Goal: Information Seeking & Learning: Check status

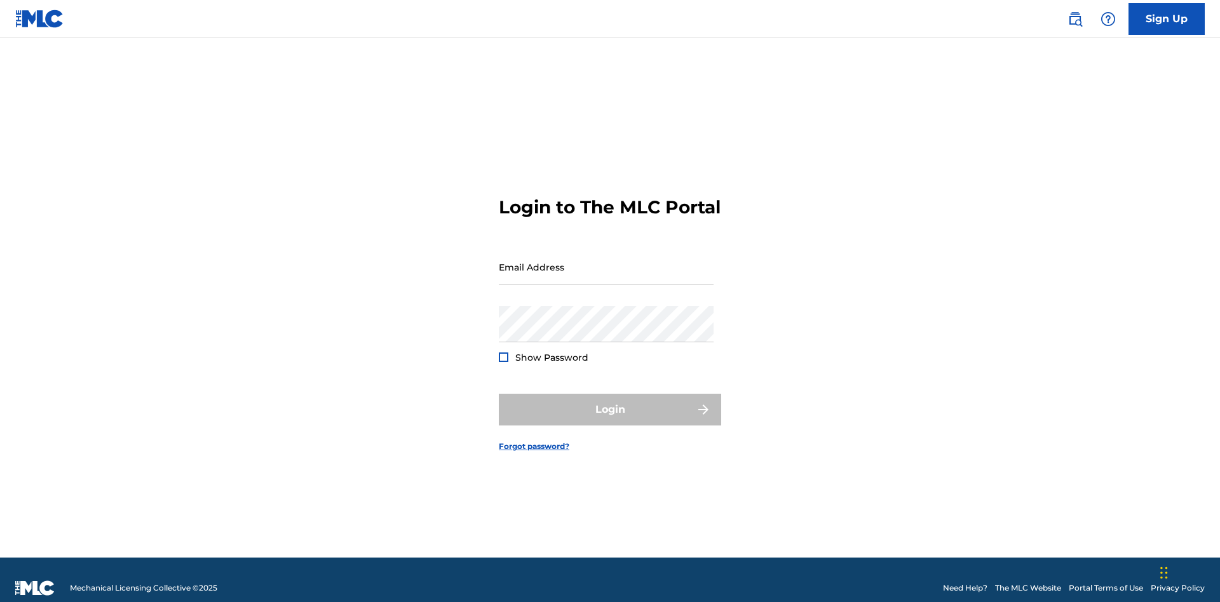
scroll to position [17, 0]
click at [606, 261] on input "Email Address" at bounding box center [606, 267] width 215 height 36
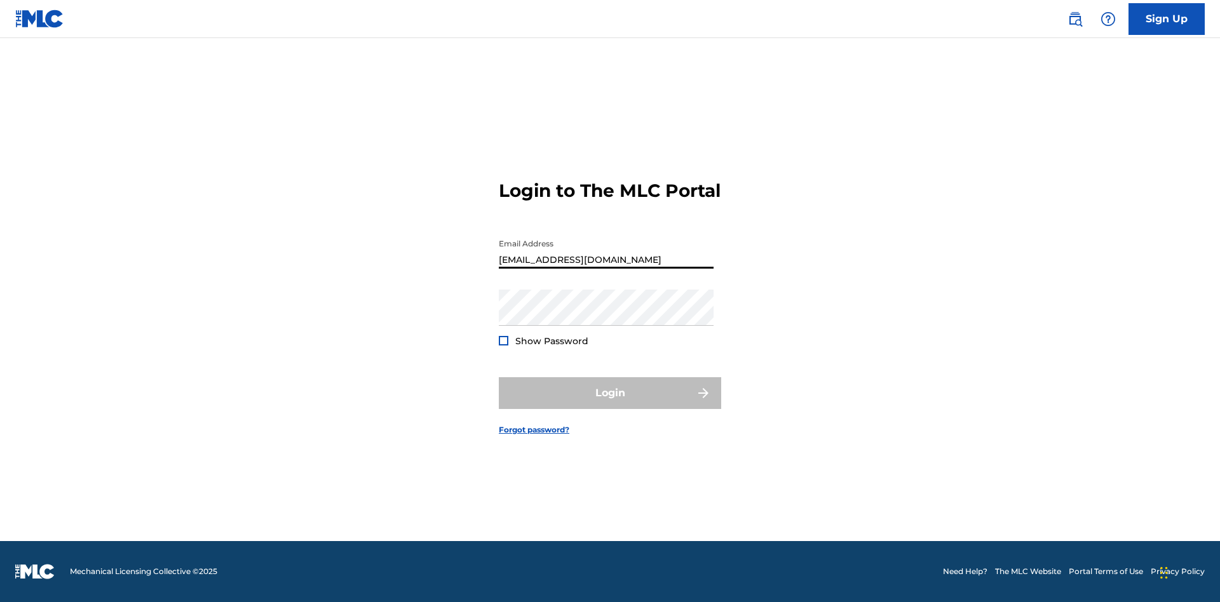
type input "[EMAIL_ADDRESS][DOMAIN_NAME]"
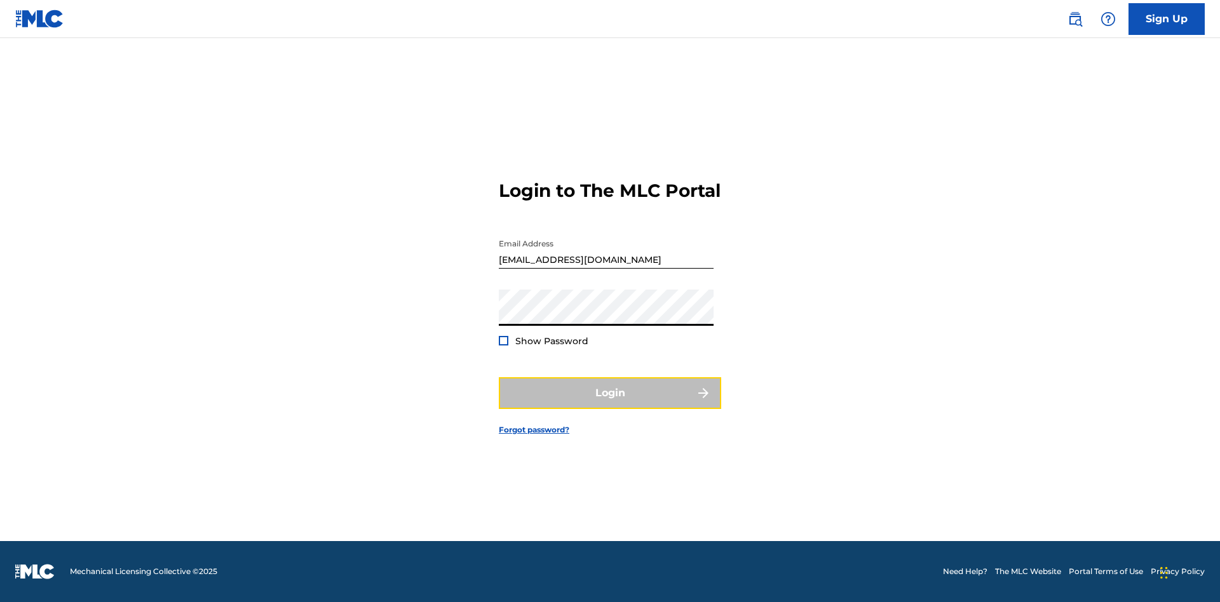
click at [610, 404] on button "Login" at bounding box center [610, 393] width 222 height 32
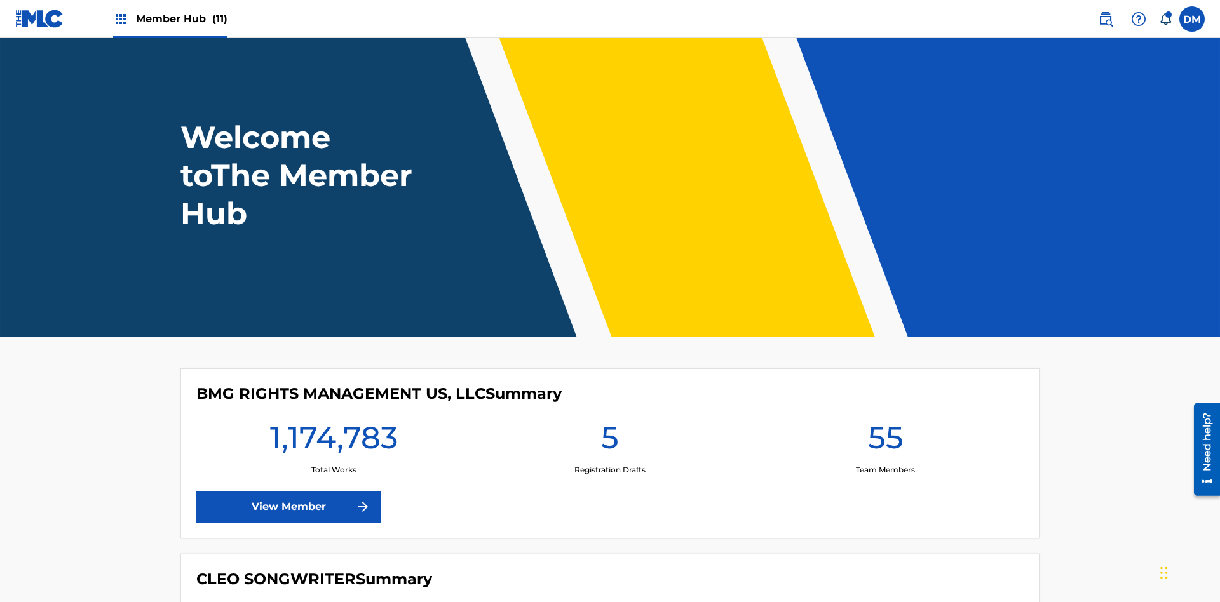
click at [181, 18] on span "Member Hub (11)" at bounding box center [181, 18] width 91 height 15
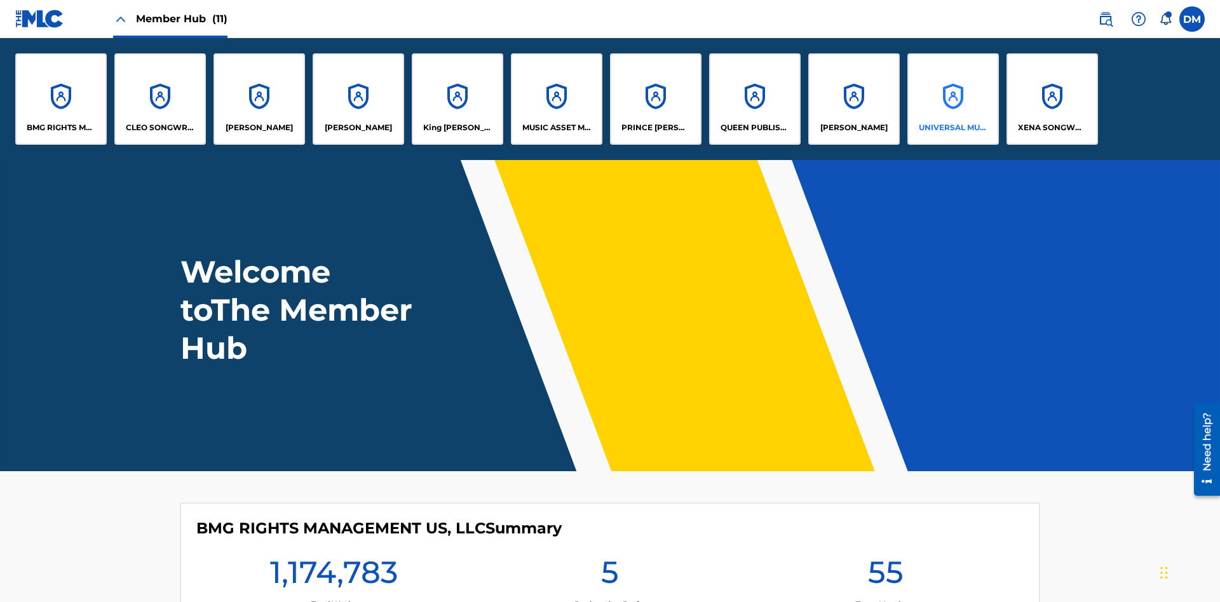
click at [952, 128] on p "UNIVERSAL MUSIC PUB GROUP" at bounding box center [953, 127] width 69 height 11
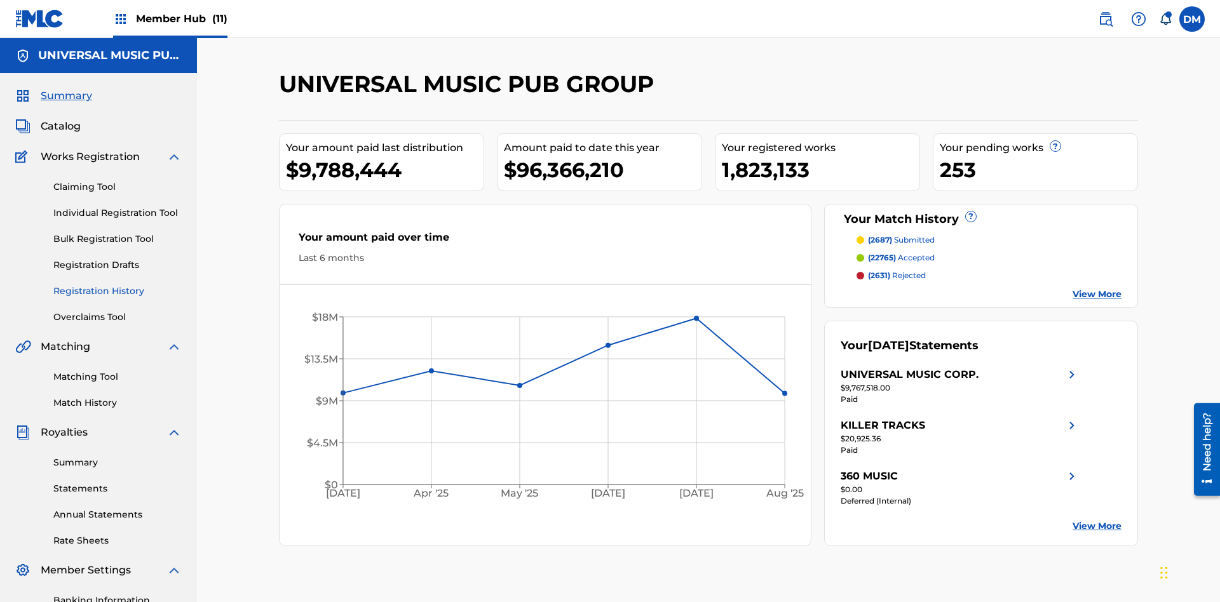
click at [118, 285] on link "Registration History" at bounding box center [117, 291] width 128 height 13
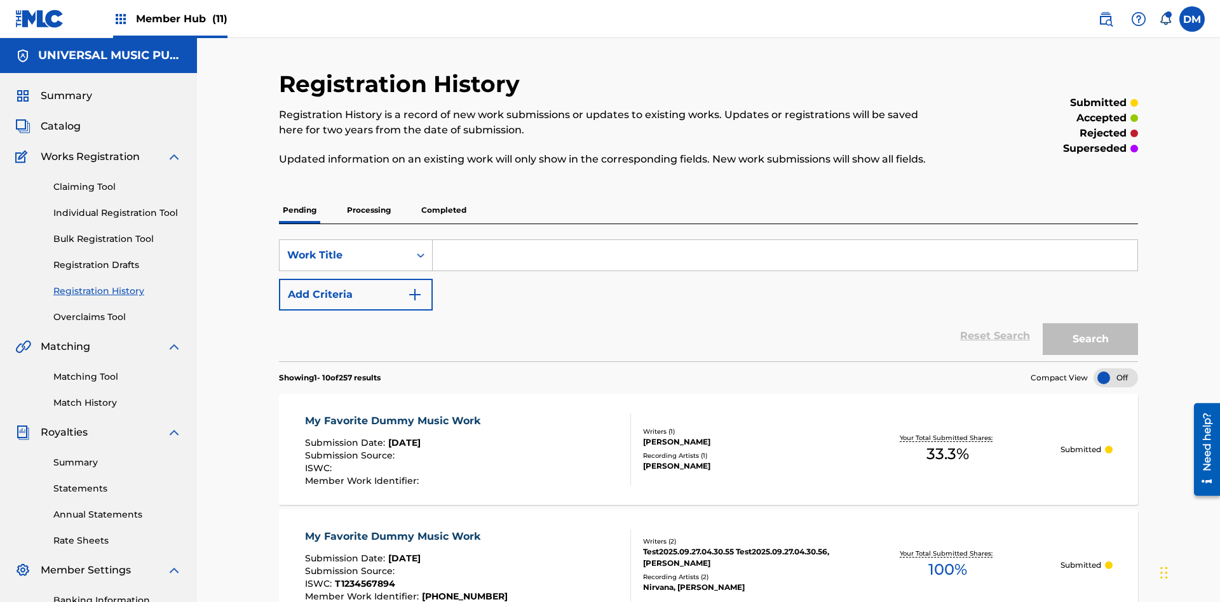
click at [443, 197] on p "Completed" at bounding box center [443, 210] width 53 height 27
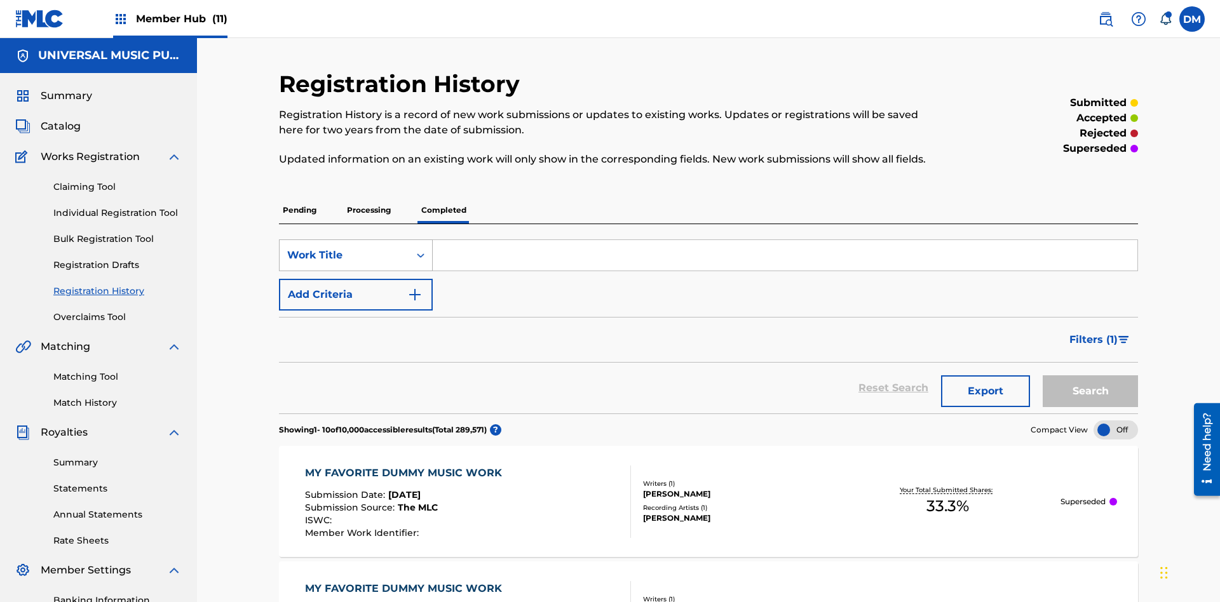
click at [344, 248] on div "Work Title" at bounding box center [344, 255] width 114 height 15
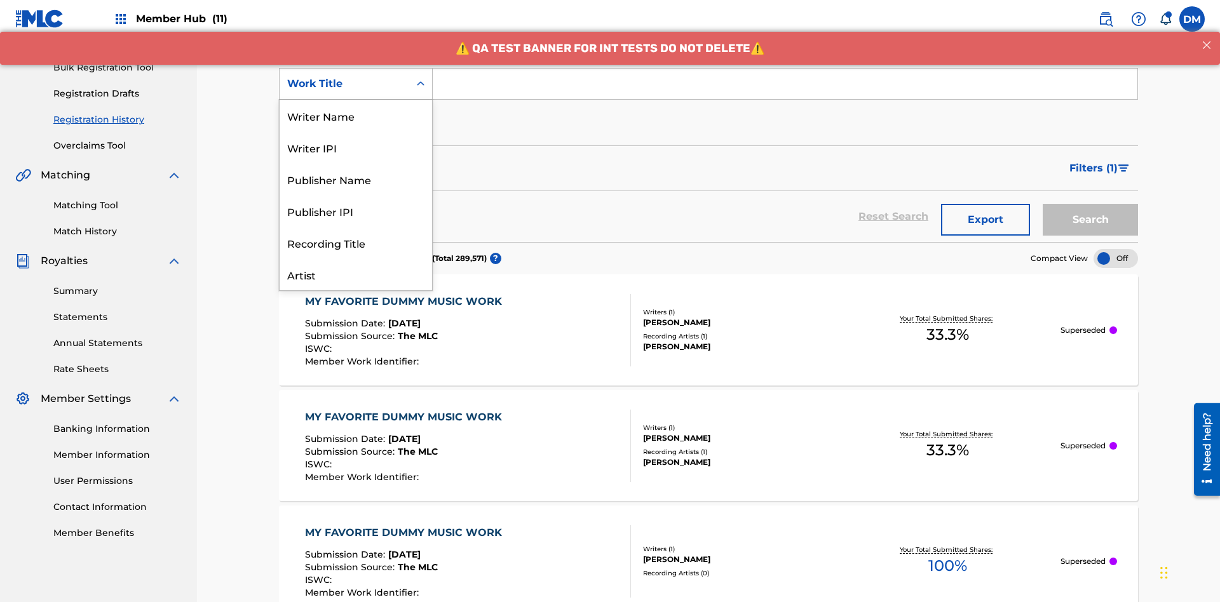
scroll to position [64, 0]
click at [356, 274] on div "Work Title" at bounding box center [355, 275] width 152 height 32
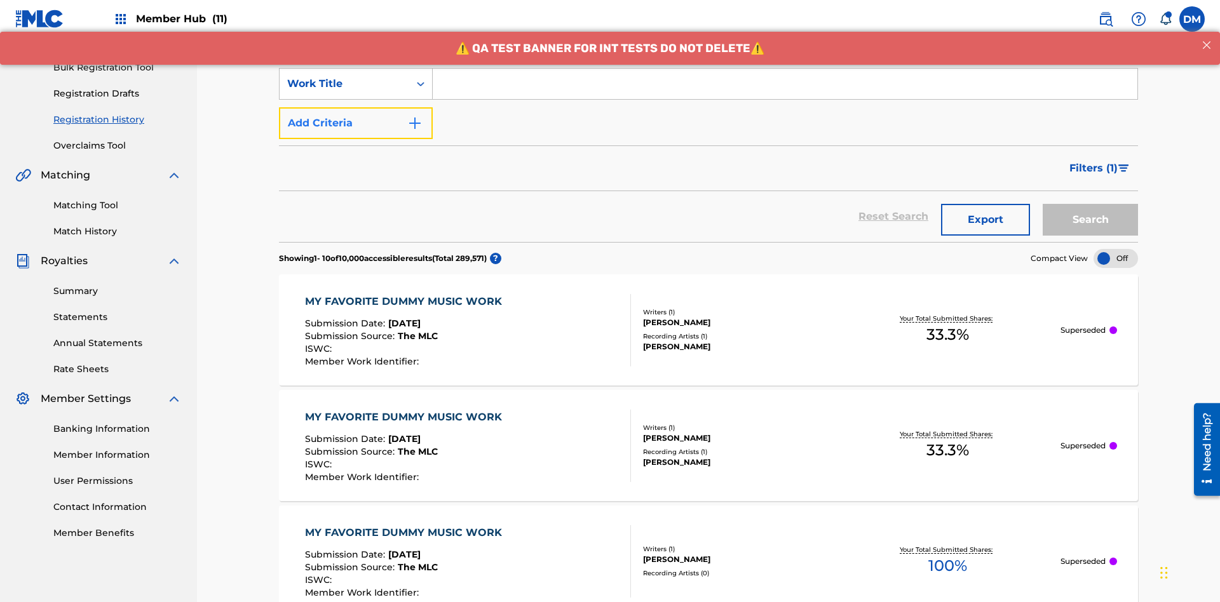
click at [356, 107] on button "Add Criteria" at bounding box center [356, 123] width 154 height 32
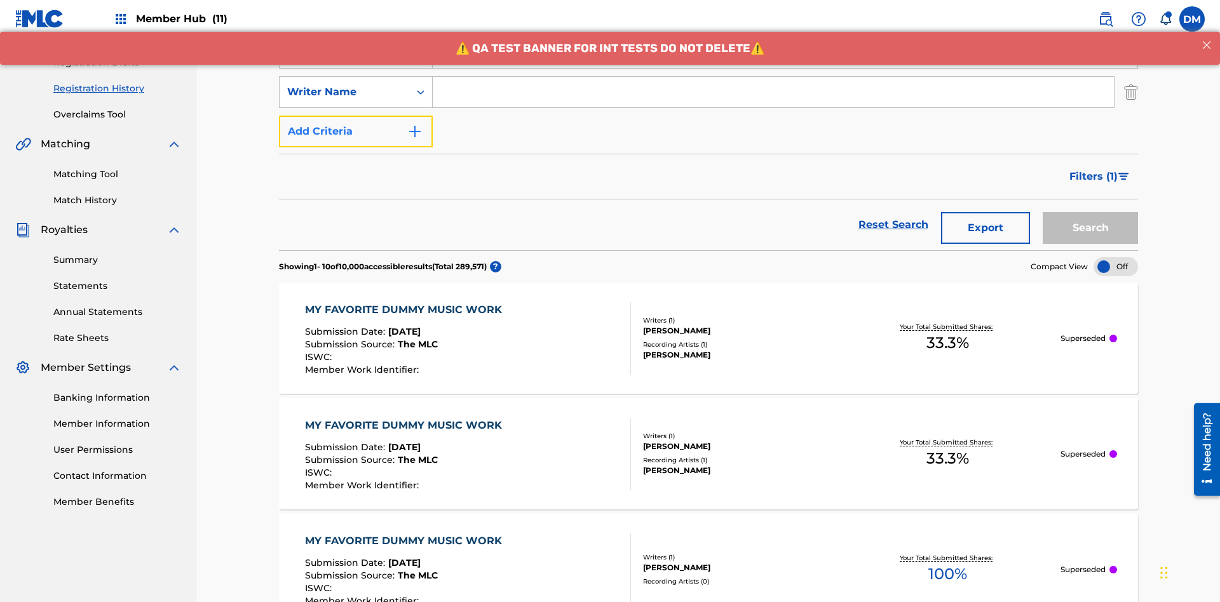
scroll to position [211, 0]
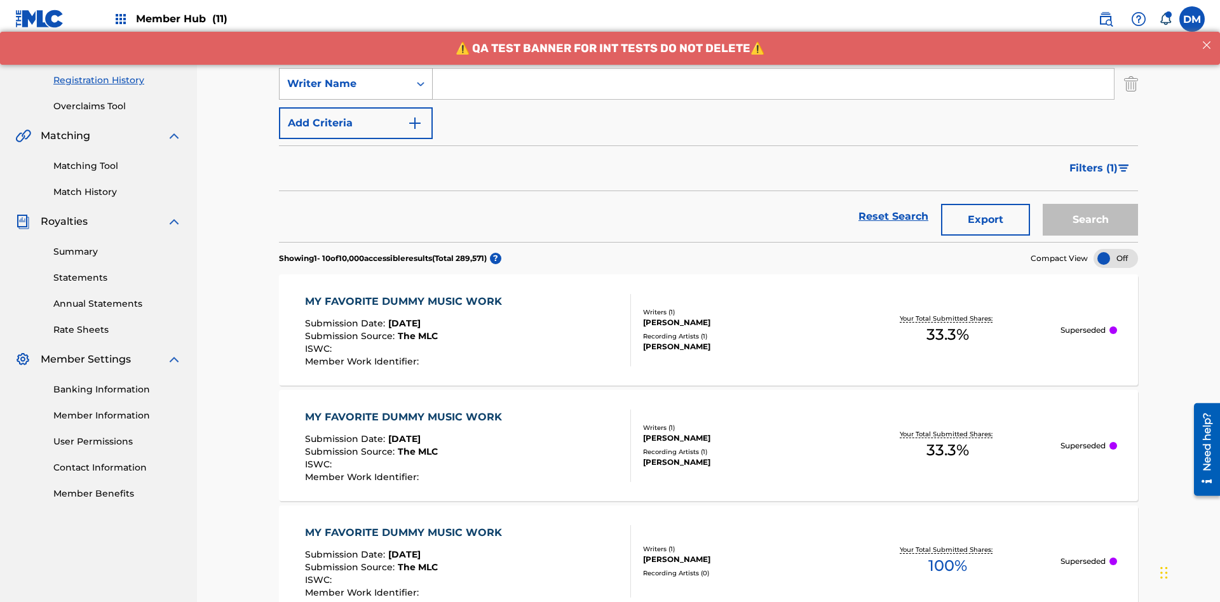
click at [344, 84] on div "Writer Name" at bounding box center [344, 83] width 114 height 15
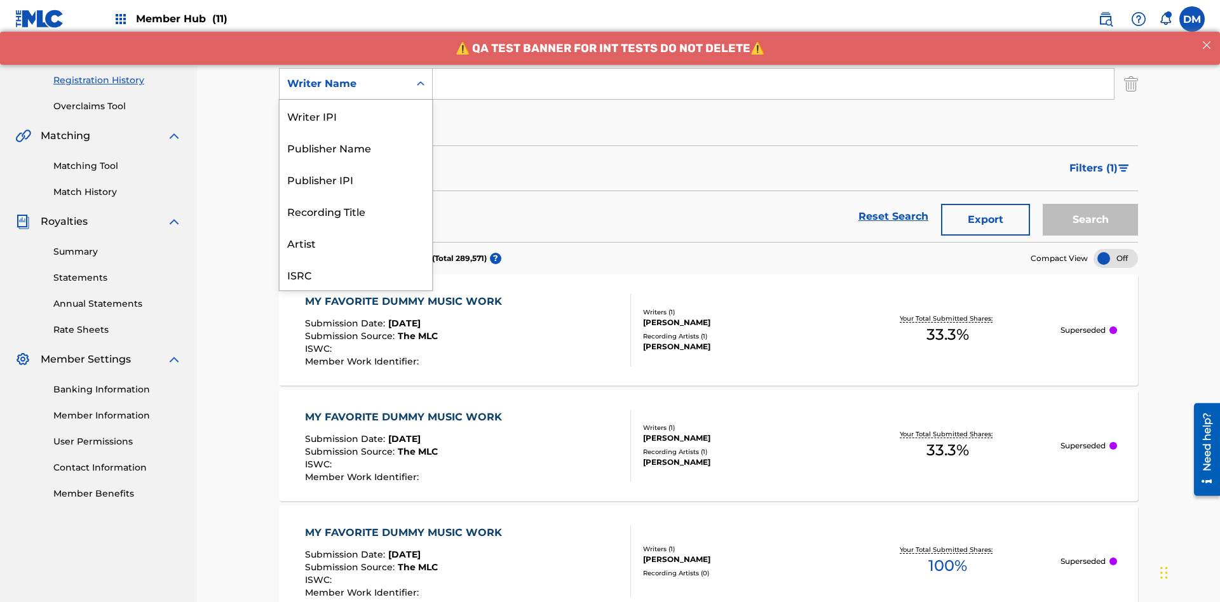
scroll to position [32, 0]
click at [356, 179] on div "Recording Title" at bounding box center [355, 179] width 152 height 32
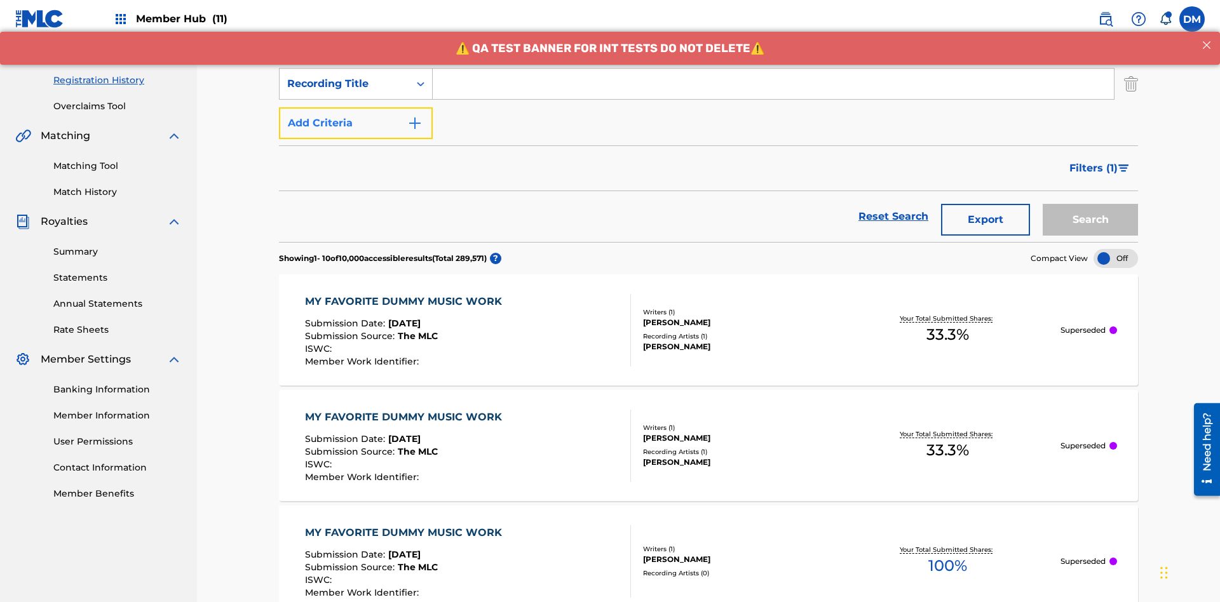
click at [356, 107] on button "Add Criteria" at bounding box center [356, 123] width 154 height 32
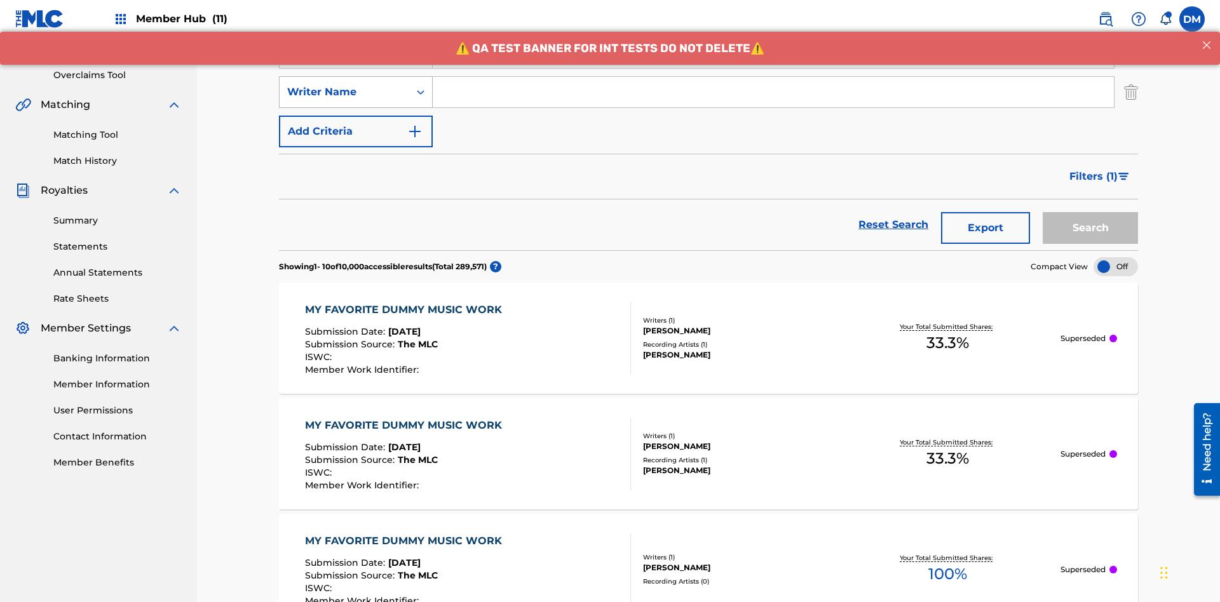
click at [344, 84] on div "Writer Name" at bounding box center [344, 91] width 114 height 15
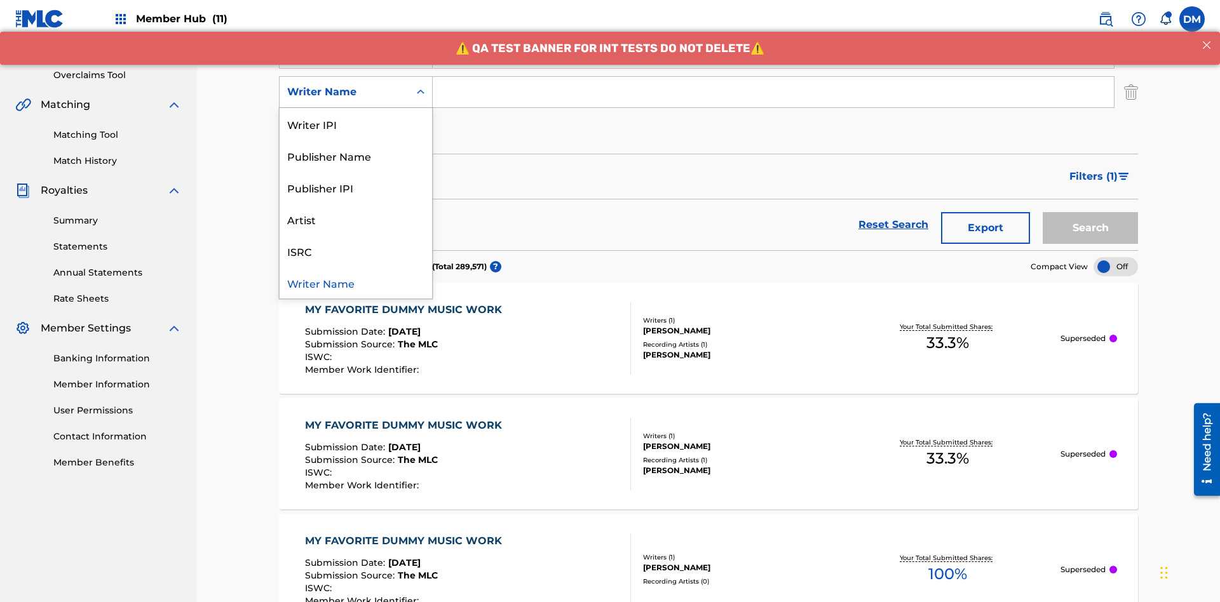
scroll to position [250, 0]
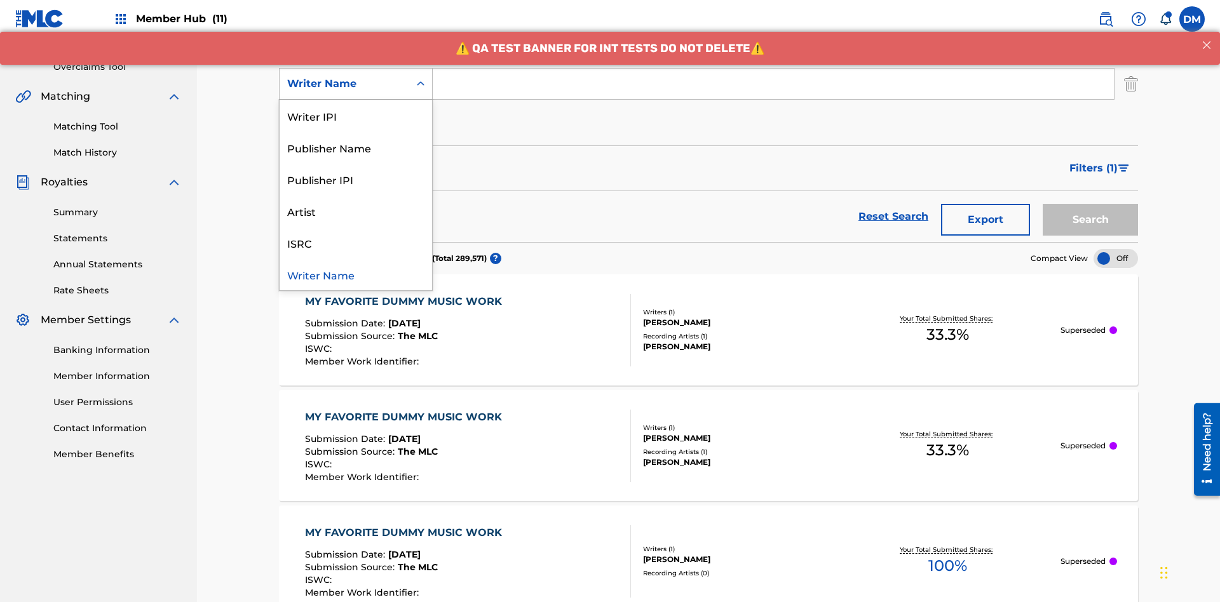
click at [356, 243] on div "ISRC" at bounding box center [355, 243] width 152 height 32
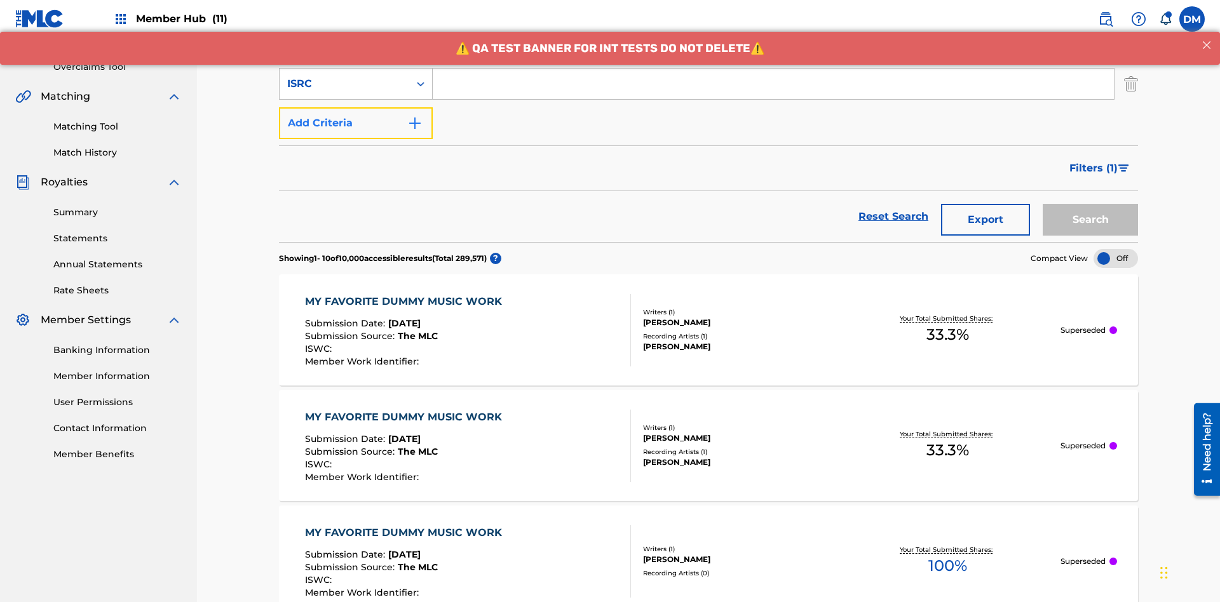
click at [356, 107] on button "Add Criteria" at bounding box center [356, 123] width 154 height 32
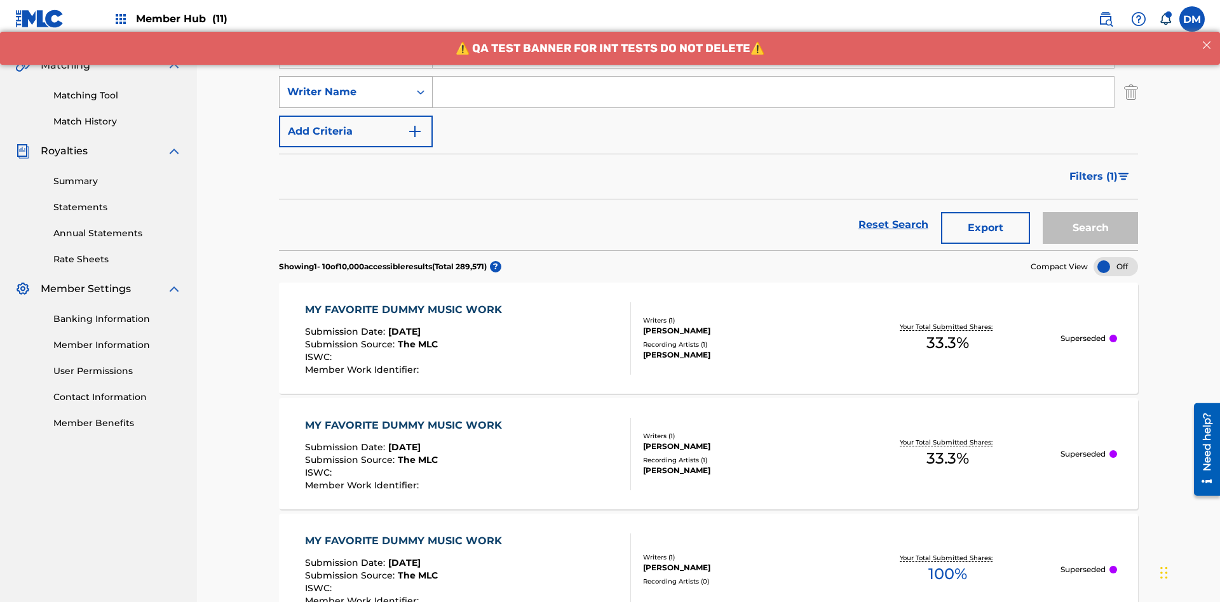
click at [344, 84] on div "Writer Name" at bounding box center [344, 91] width 114 height 15
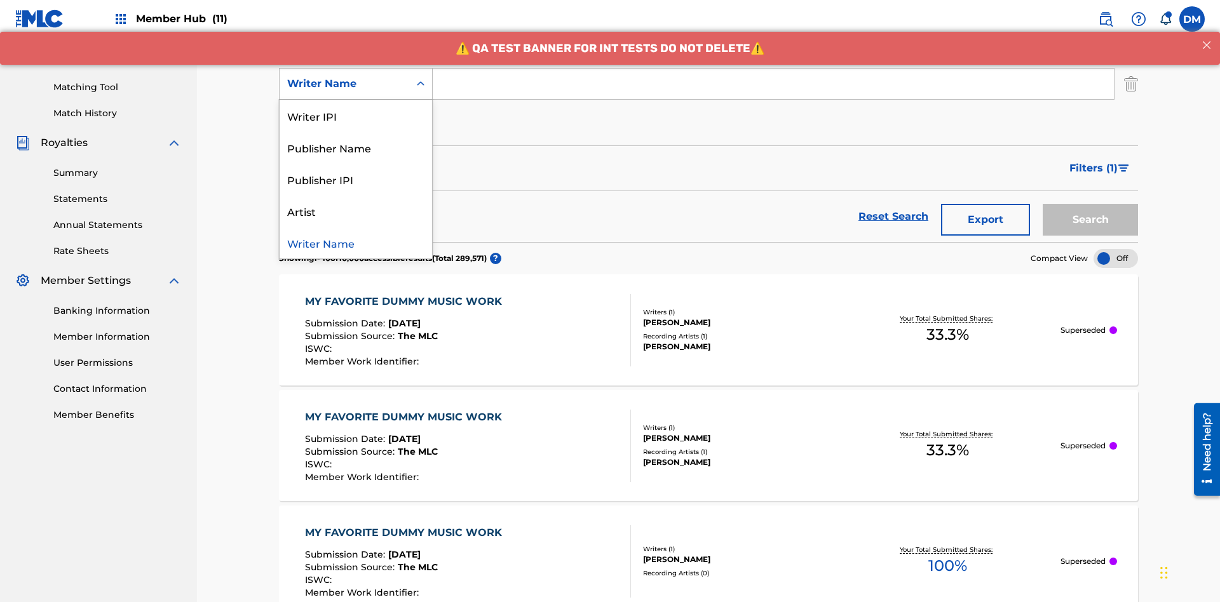
click at [356, 243] on div "Writer Name" at bounding box center [355, 243] width 152 height 32
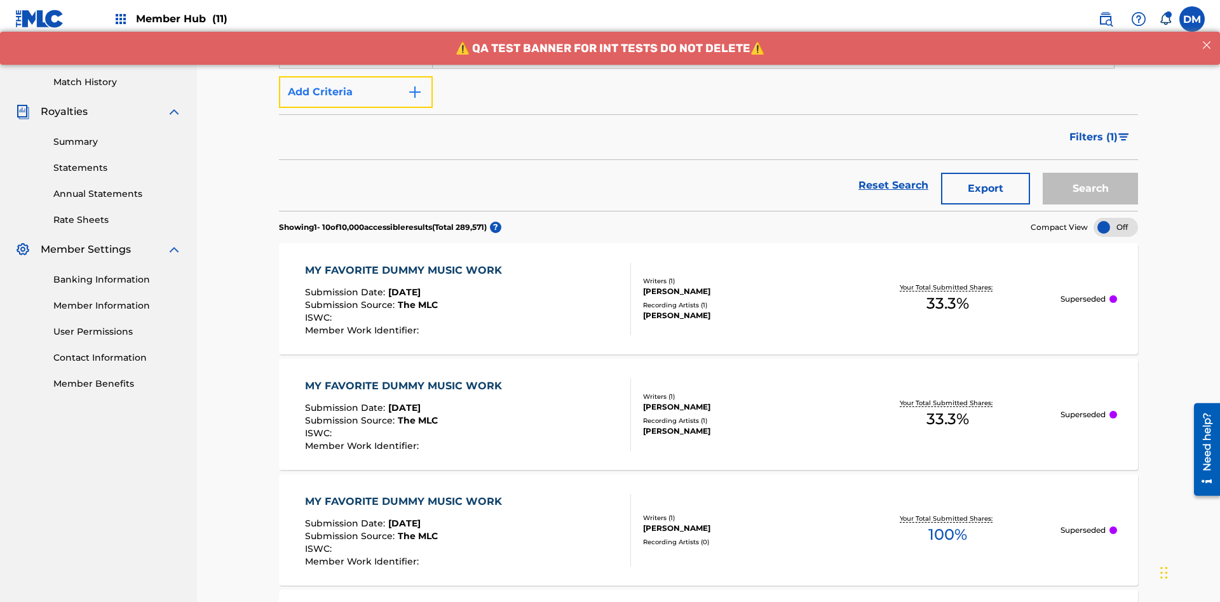
click at [356, 92] on button "Add Criteria" at bounding box center [356, 92] width 154 height 32
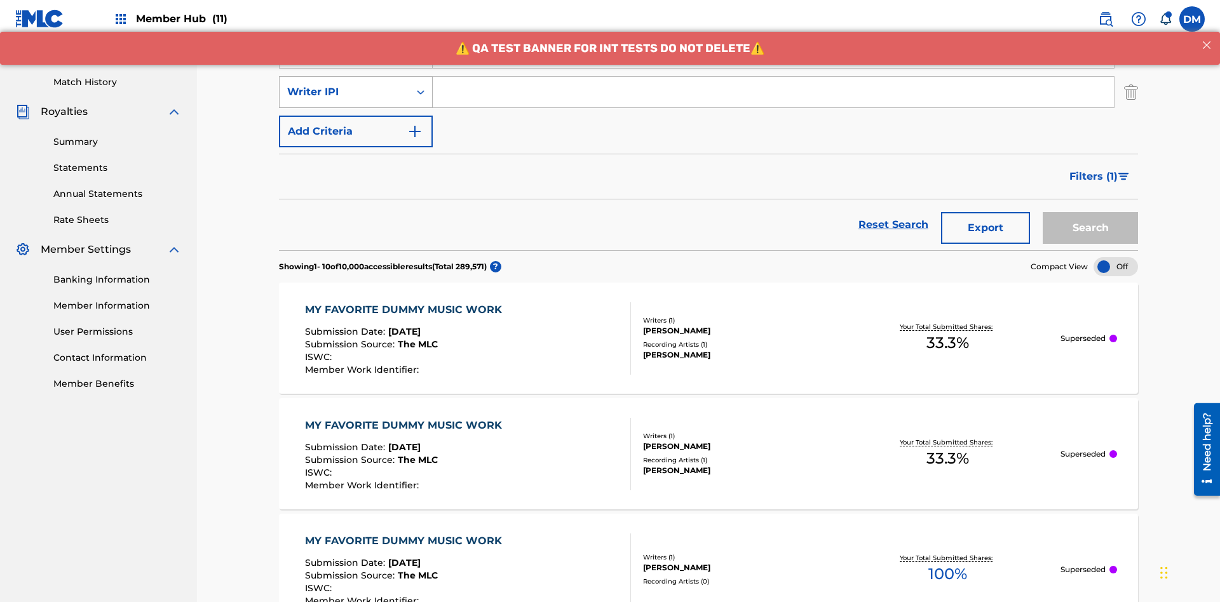
click at [344, 84] on div "Writer IPI" at bounding box center [344, 91] width 114 height 15
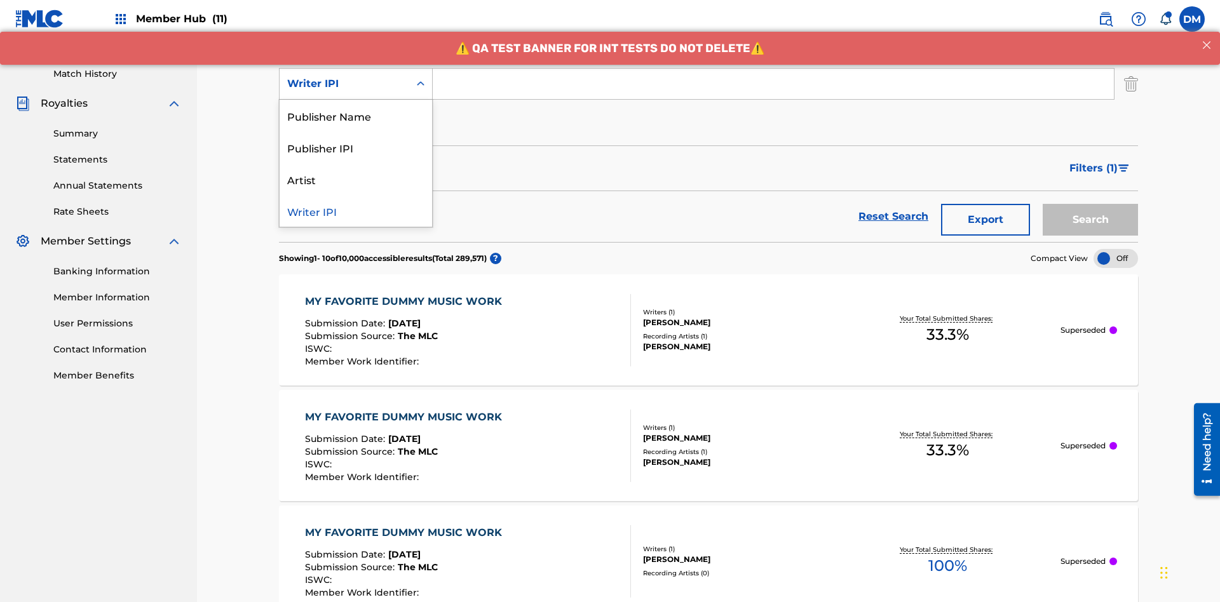
click at [356, 116] on div "Publisher Name" at bounding box center [355, 116] width 152 height 32
click at [356, 107] on button "Add Criteria" at bounding box center [356, 123] width 154 height 32
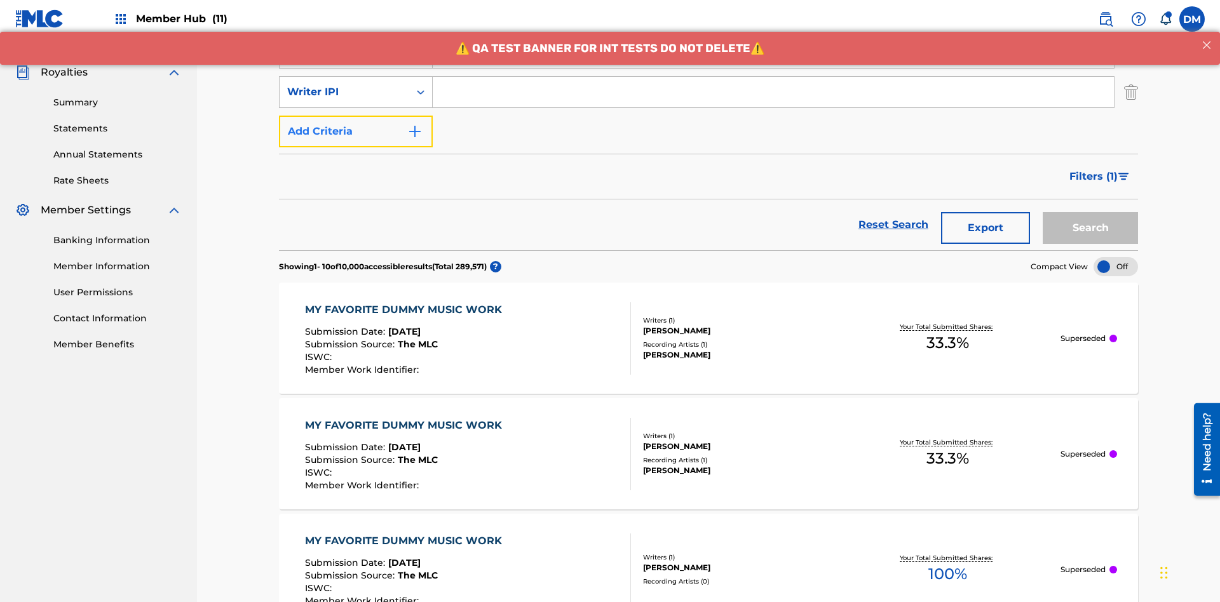
scroll to position [368, 0]
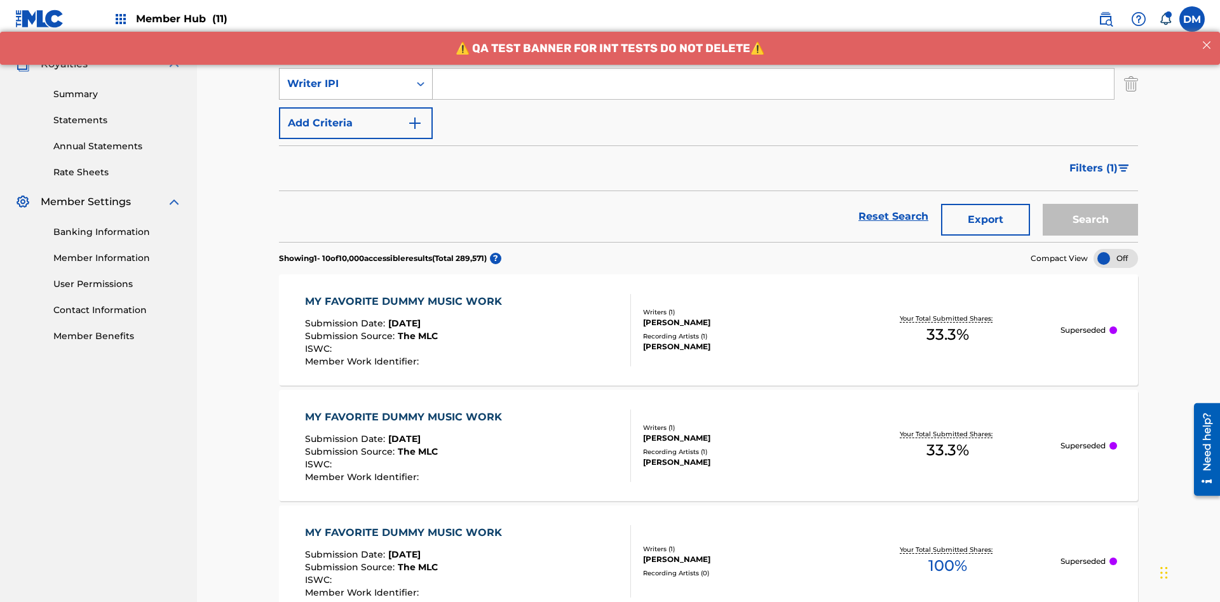
click at [344, 84] on div "Writer IPI" at bounding box center [344, 83] width 114 height 15
click at [356, 116] on div "Publisher IPI" at bounding box center [355, 116] width 152 height 32
click at [356, 107] on button "Add Criteria" at bounding box center [356, 123] width 154 height 32
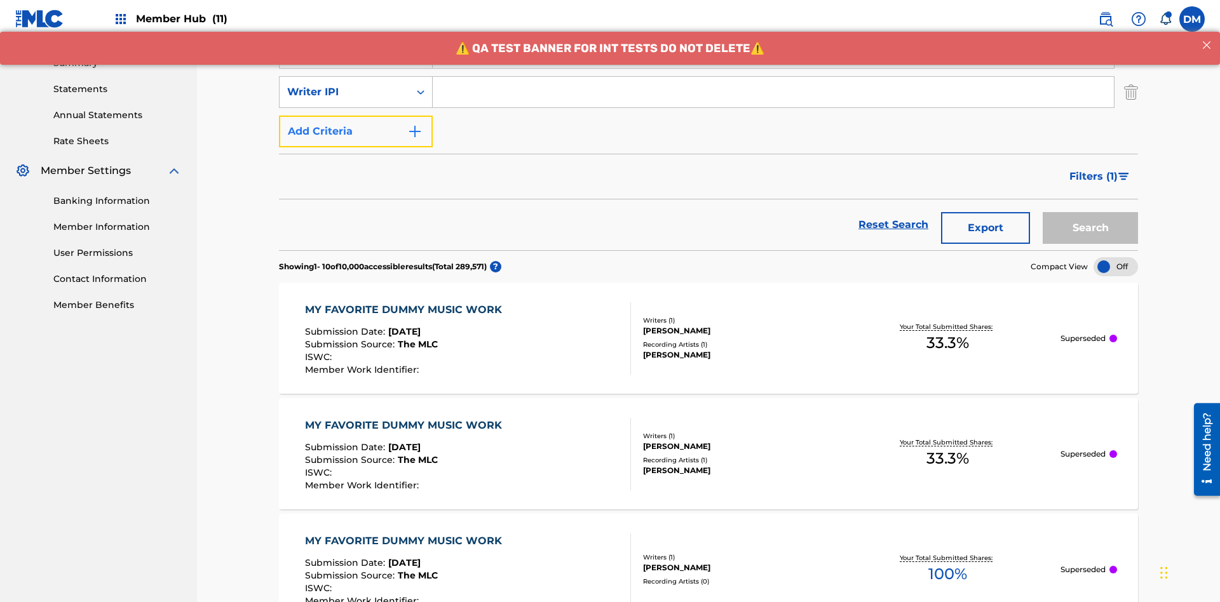
scroll to position [408, 0]
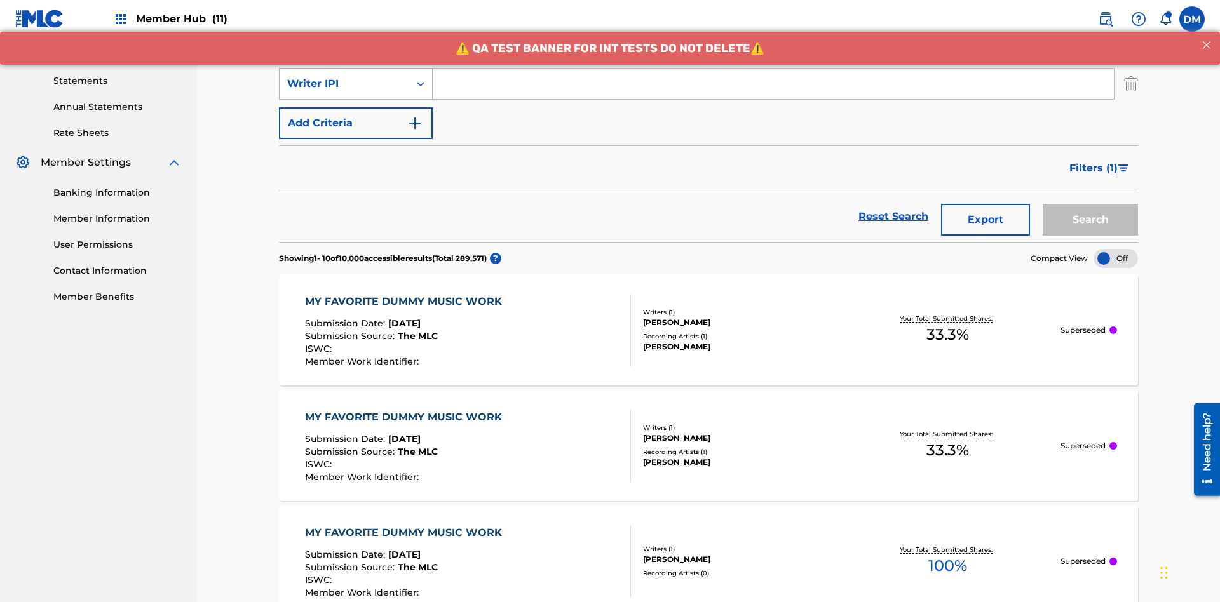
click at [344, 84] on div "Writer IPI" at bounding box center [344, 83] width 114 height 15
click at [356, 116] on div "Artist" at bounding box center [355, 116] width 152 height 32
click at [356, 107] on button "Add Criteria" at bounding box center [356, 123] width 154 height 32
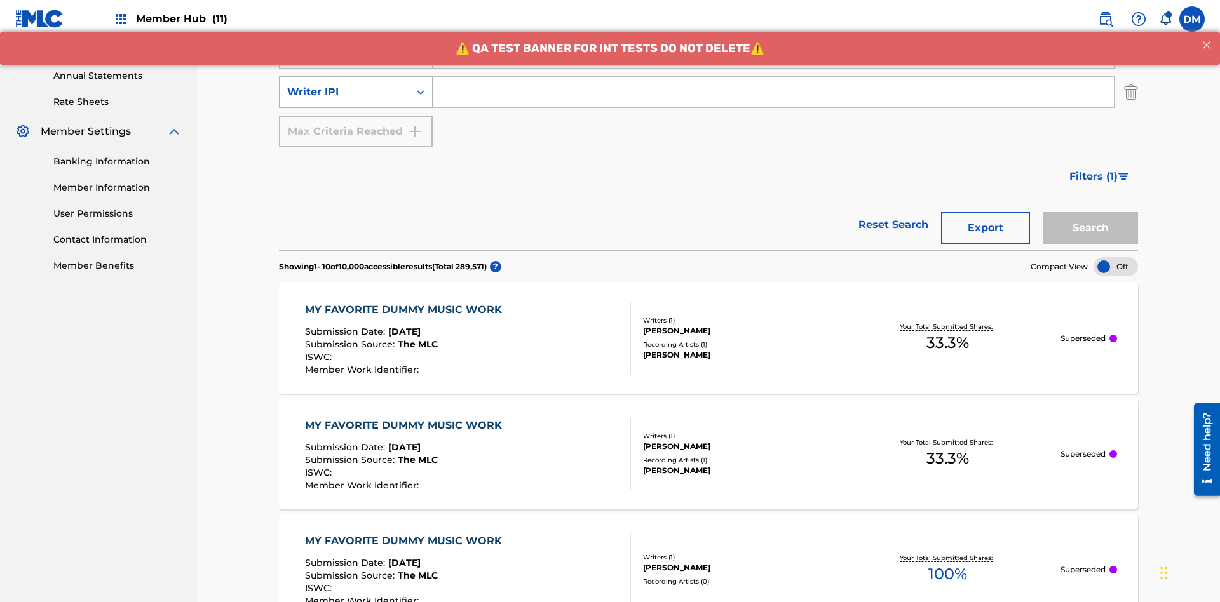
click at [344, 84] on div "Writer IPI" at bounding box center [344, 91] width 114 height 15
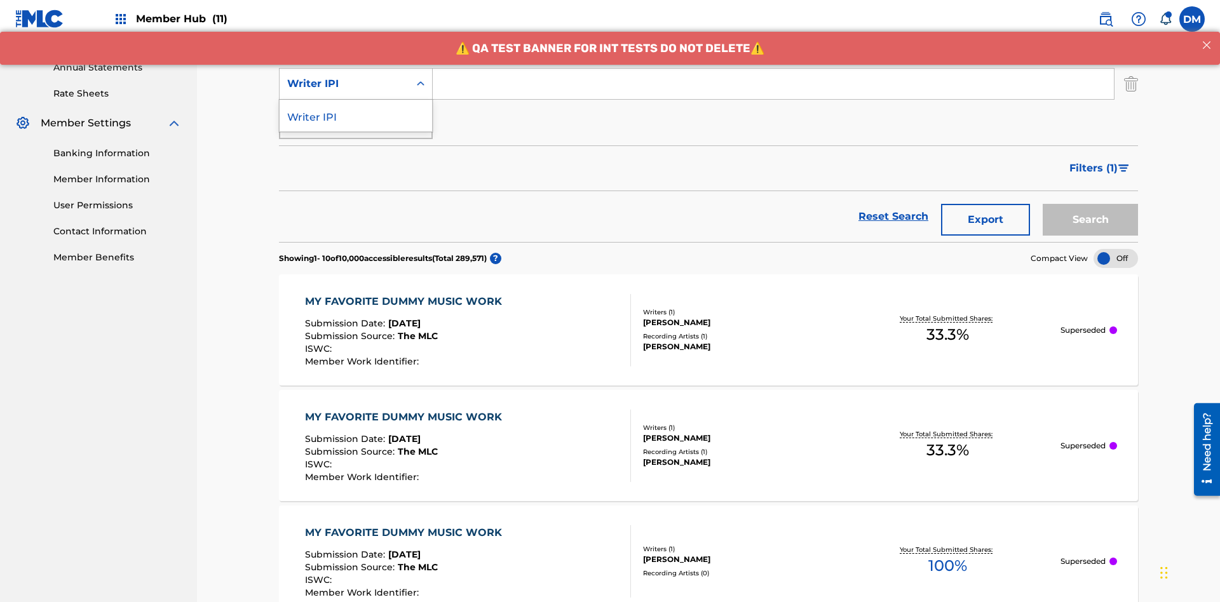
click at [356, 116] on div "Writer IPI" at bounding box center [355, 116] width 152 height 32
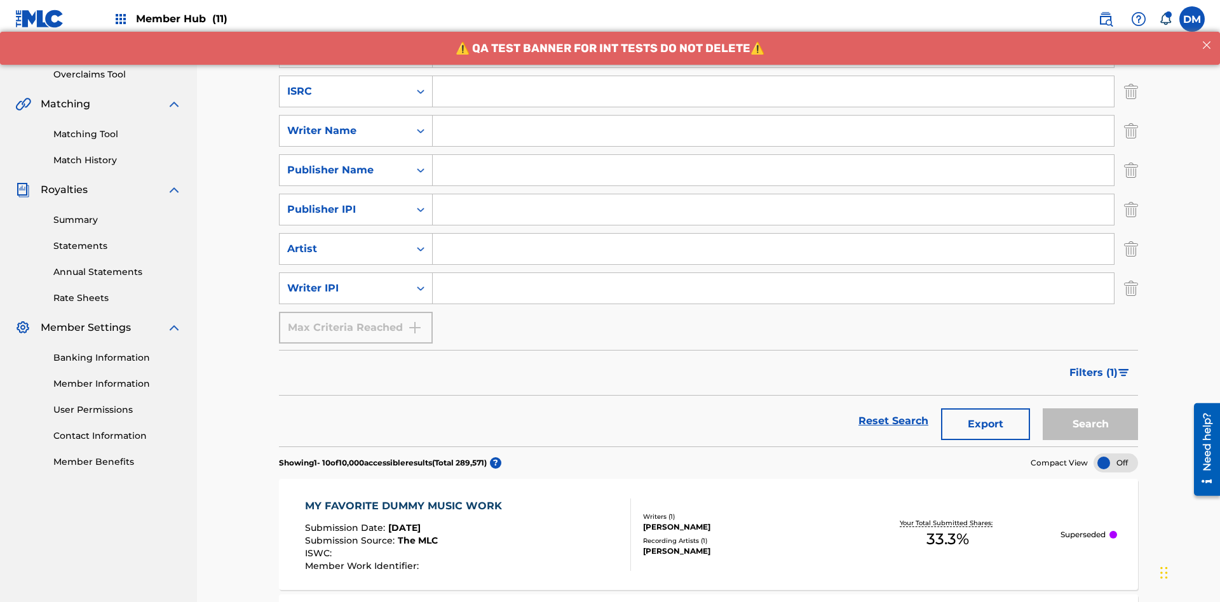
click at [773, 91] on input "Search Form" at bounding box center [773, 91] width 681 height 30
type input "AA3123123123"
click at [784, 28] on input "Search Form" at bounding box center [785, 12] width 704 height 30
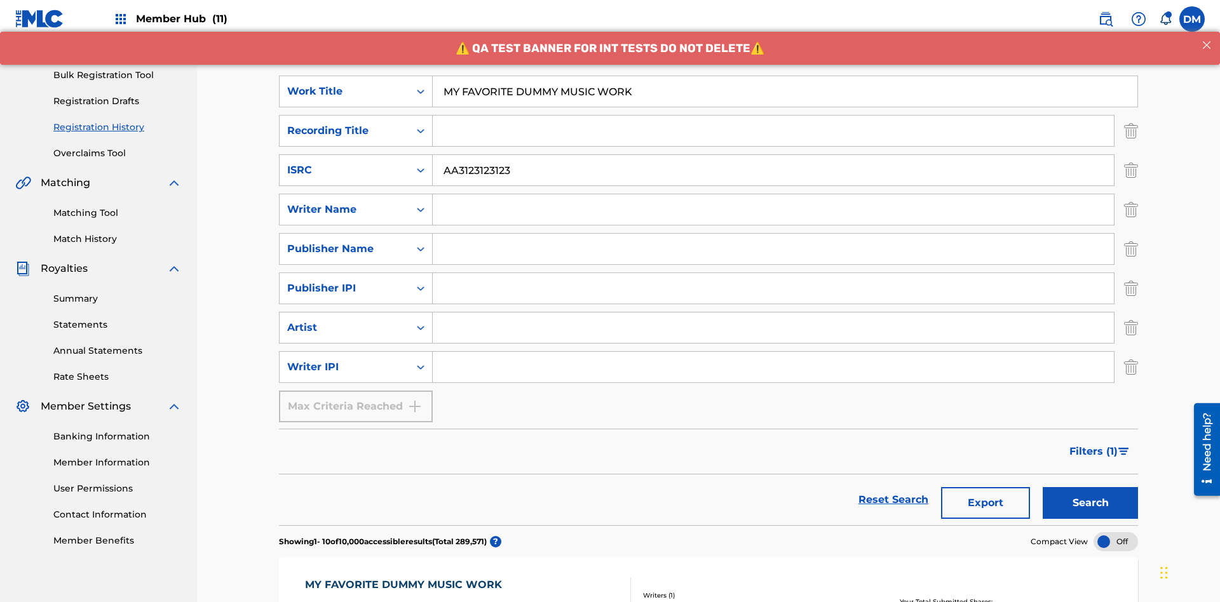
scroll to position [282, 0]
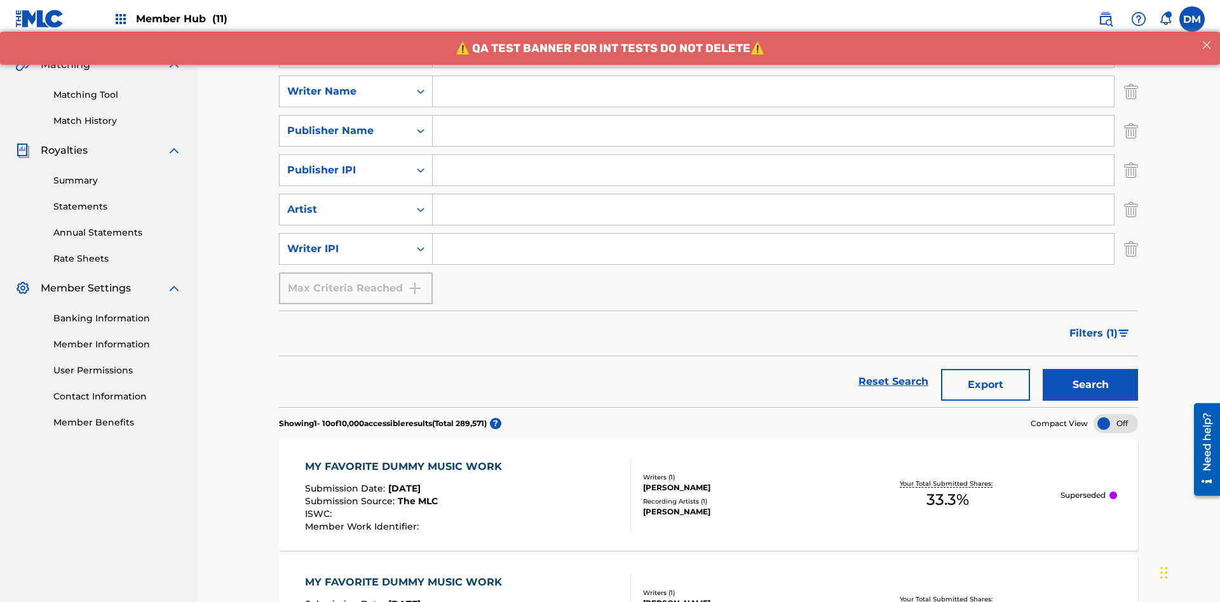
type input "MY FAVORITE DUMMY MUSIC WORK"
click at [773, 91] on input "Search Form" at bounding box center [773, 91] width 681 height 30
type input "[PERSON_NAME]"
click at [773, 234] on input "Search Form" at bounding box center [773, 249] width 681 height 30
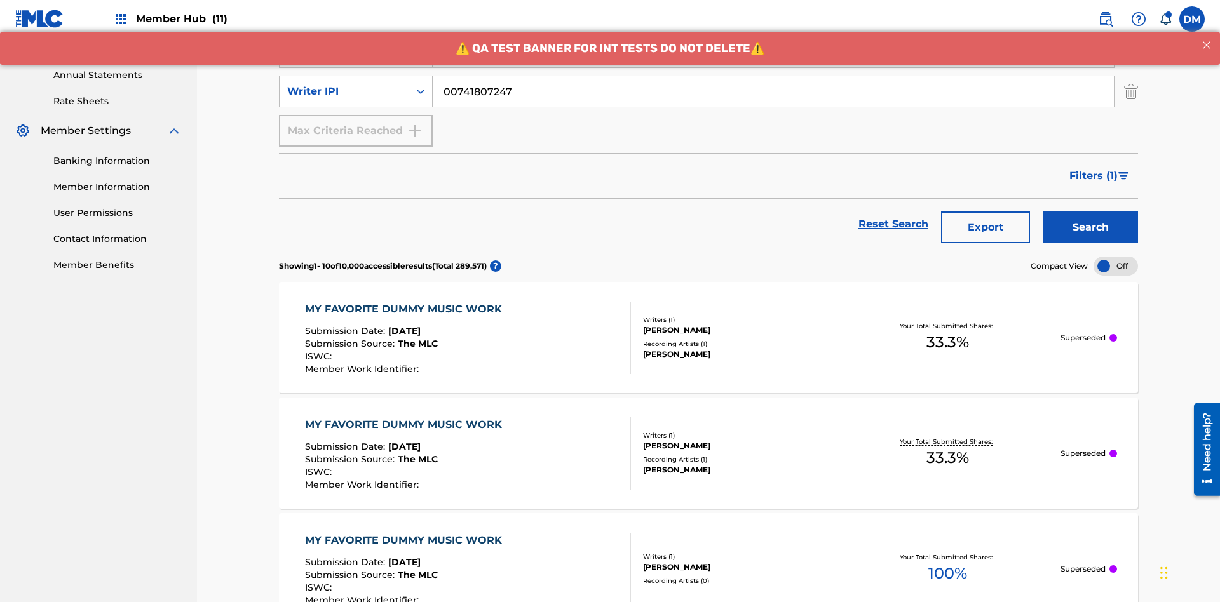
type input "00741807247"
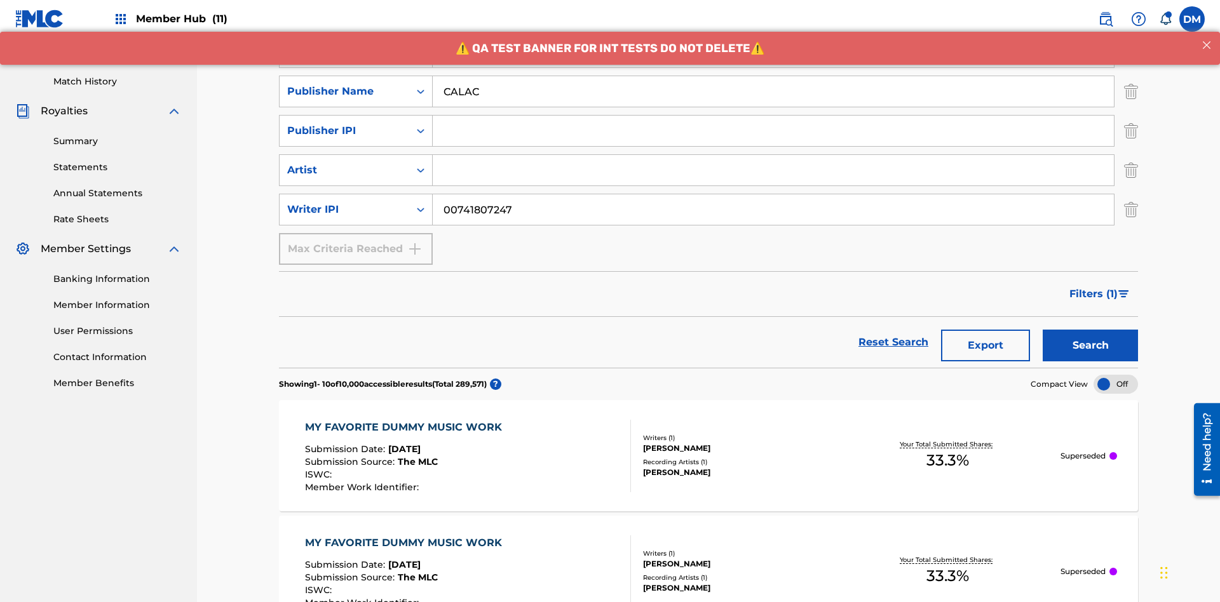
type input "CALACA"
